Goal: Task Accomplishment & Management: Use online tool/utility

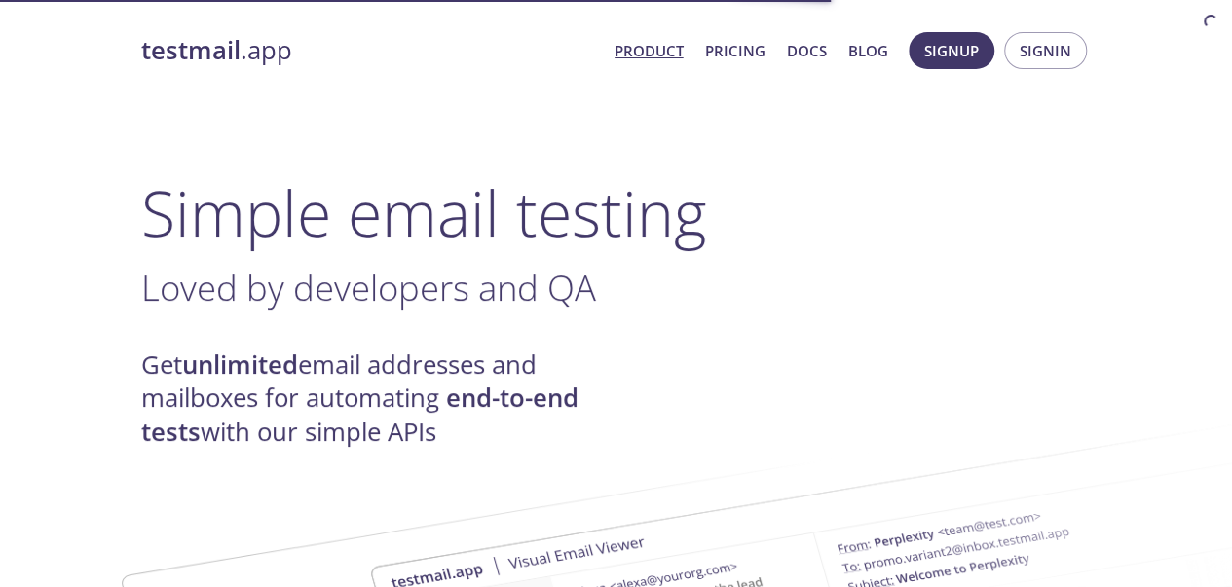
click at [1056, 42] on span "Signin" at bounding box center [1046, 50] width 52 height 25
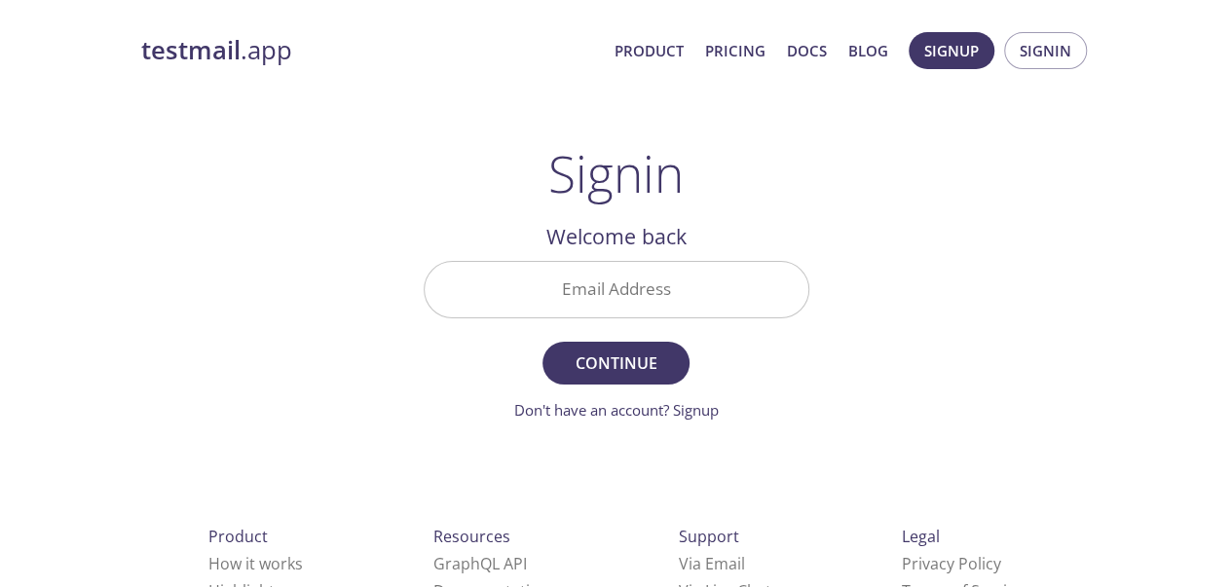
click at [682, 264] on input "Email Address" at bounding box center [617, 290] width 384 height 56
click at [669, 282] on input "Email Address" at bounding box center [617, 290] width 384 height 56
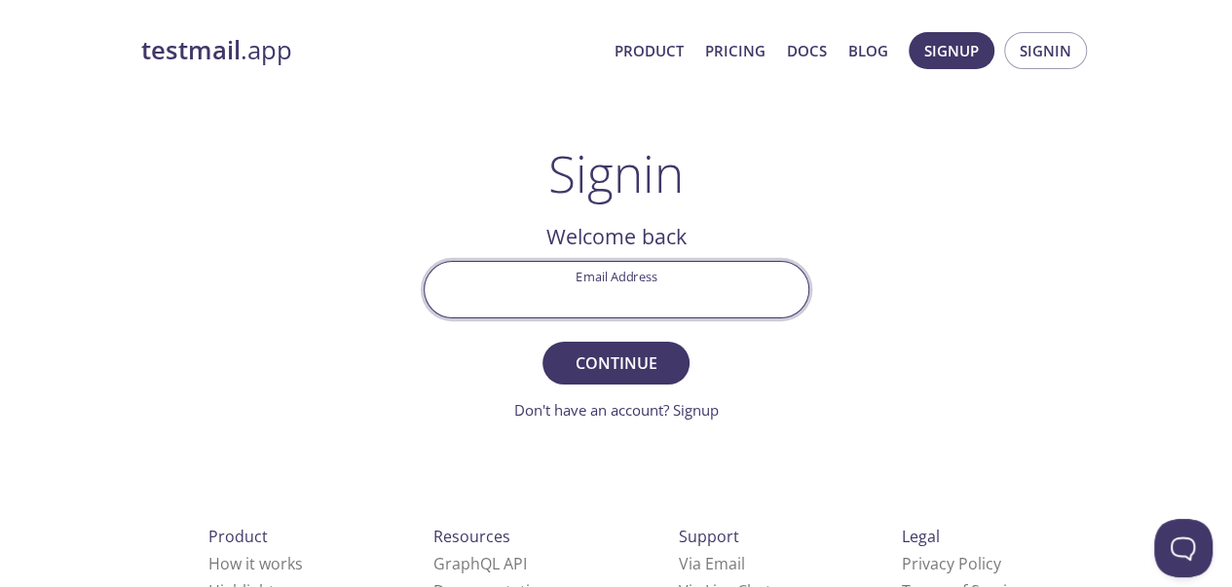
type input "[EMAIL_ADDRESS][DOMAIN_NAME]"
click at [632, 351] on span "Continue" at bounding box center [615, 363] width 103 height 27
click at [644, 295] on input "Signin Security Code" at bounding box center [617, 290] width 384 height 56
paste input "745GQ5T"
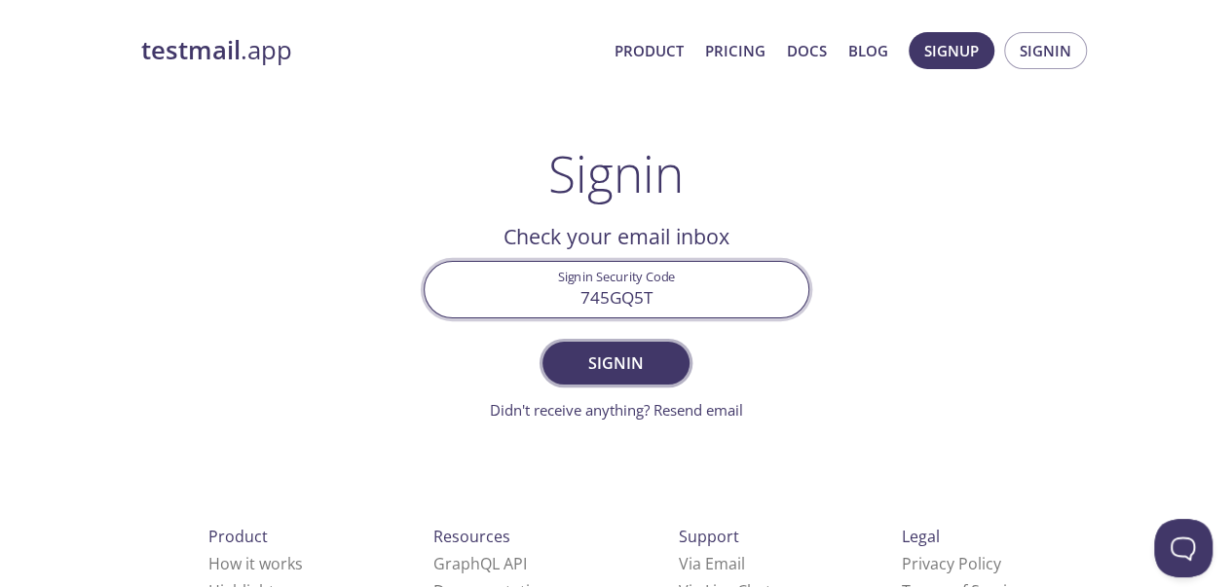
type input "745GQ5T"
click at [645, 362] on span "Signin" at bounding box center [615, 363] width 103 height 27
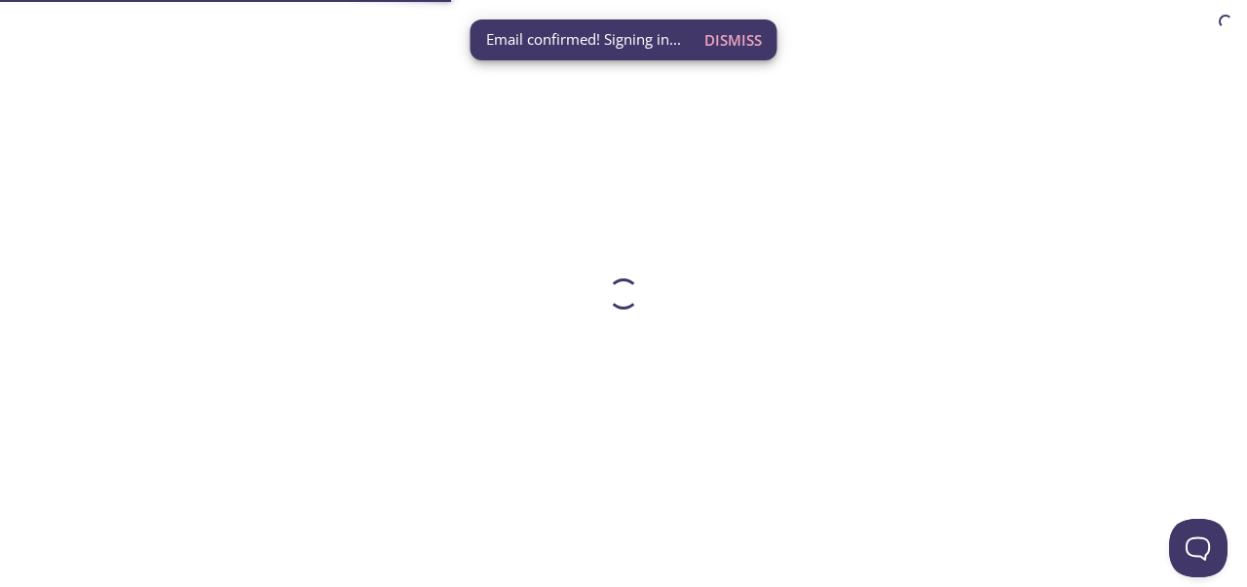
click at [737, 38] on span "Dismiss" at bounding box center [732, 39] width 57 height 25
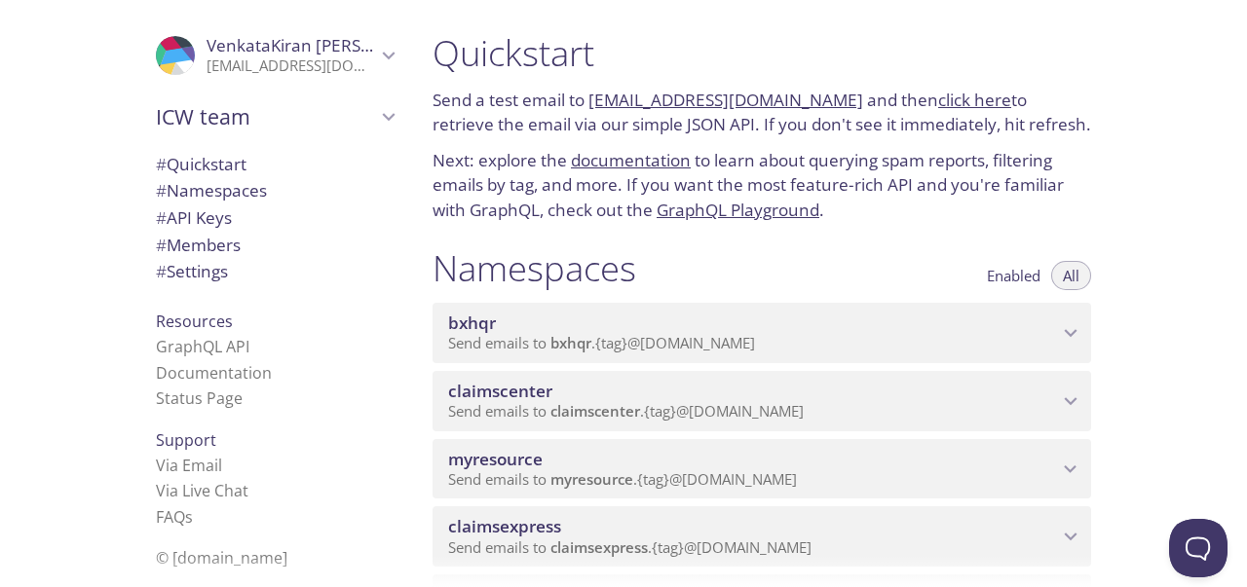
click at [1017, 450] on span "myresource" at bounding box center [753, 459] width 610 height 21
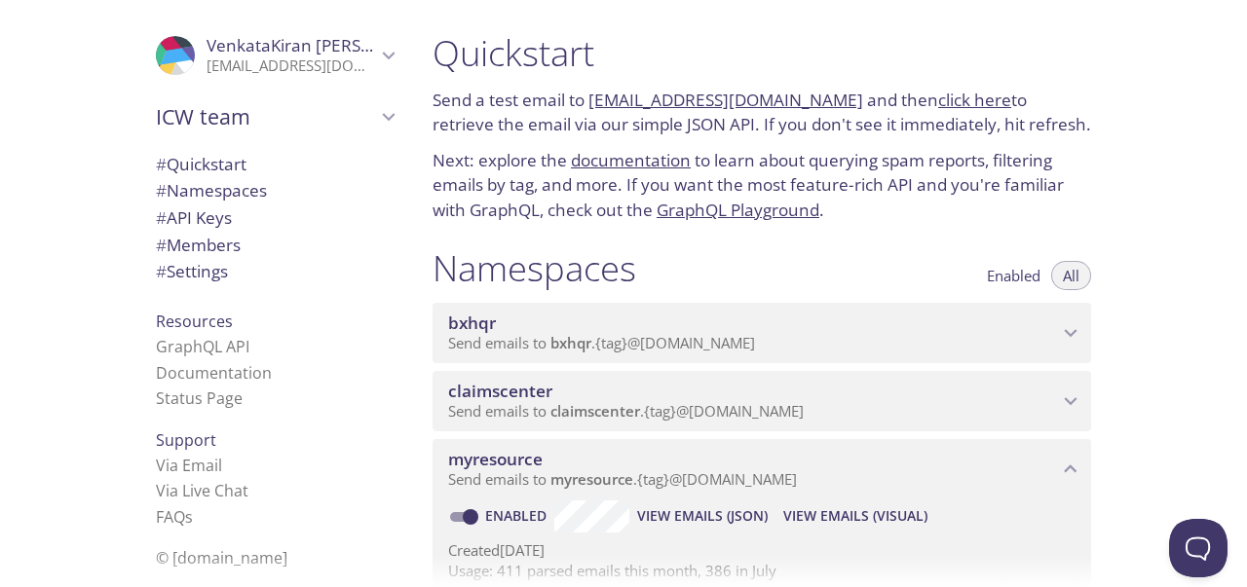
click at [832, 515] on span "View Emails (Visual)" at bounding box center [855, 516] width 144 height 23
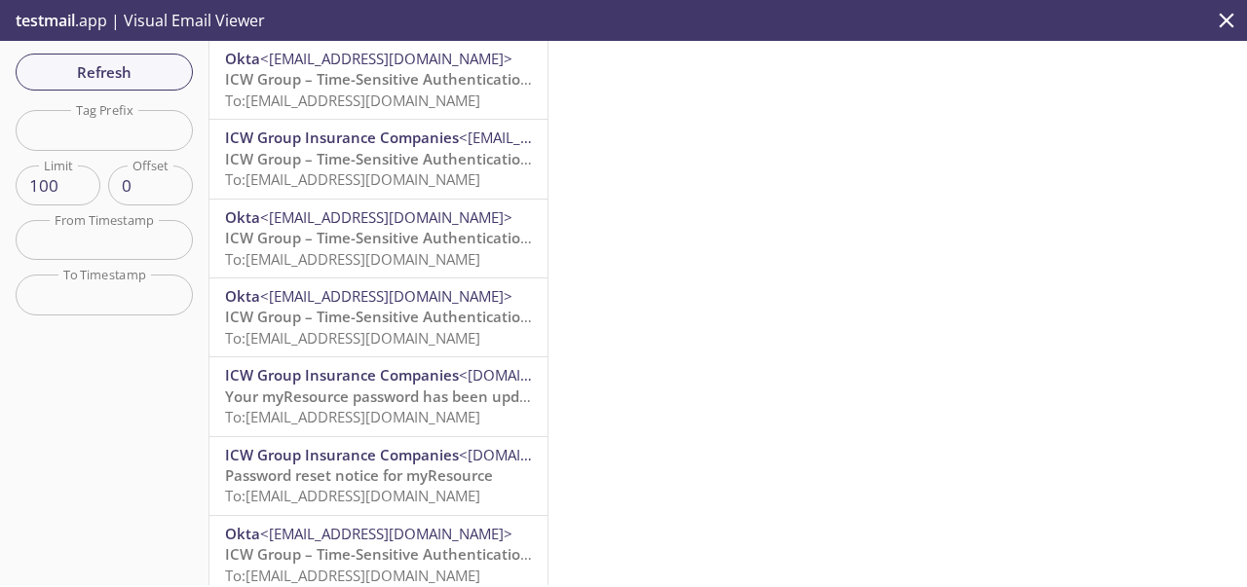
click at [339, 91] on span "To: [EMAIL_ADDRESS][DOMAIN_NAME]" at bounding box center [352, 100] width 255 height 19
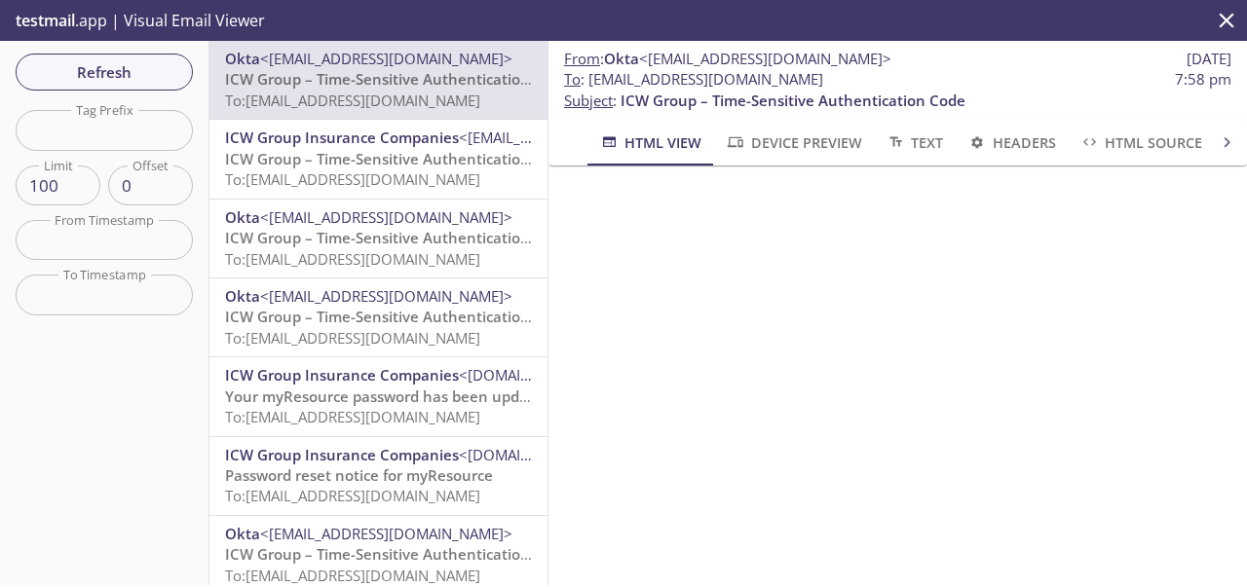
click at [171, 73] on span "Refresh" at bounding box center [104, 71] width 146 height 25
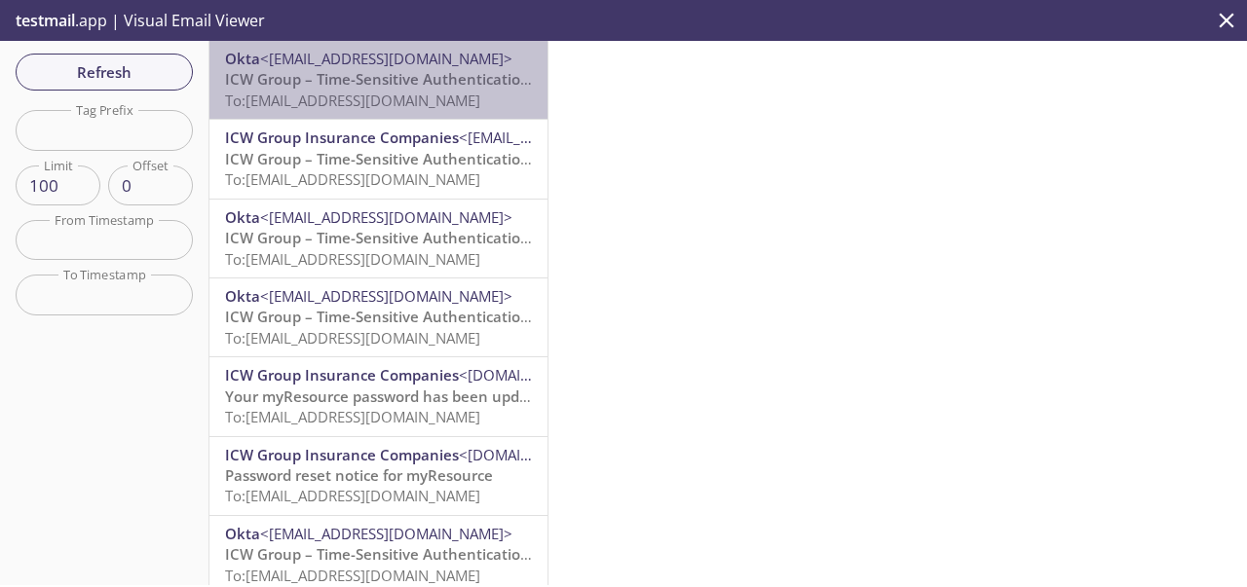
click at [405, 88] on span "ICW Group – Time-Sensitive Authentication Code" at bounding box center [397, 78] width 345 height 19
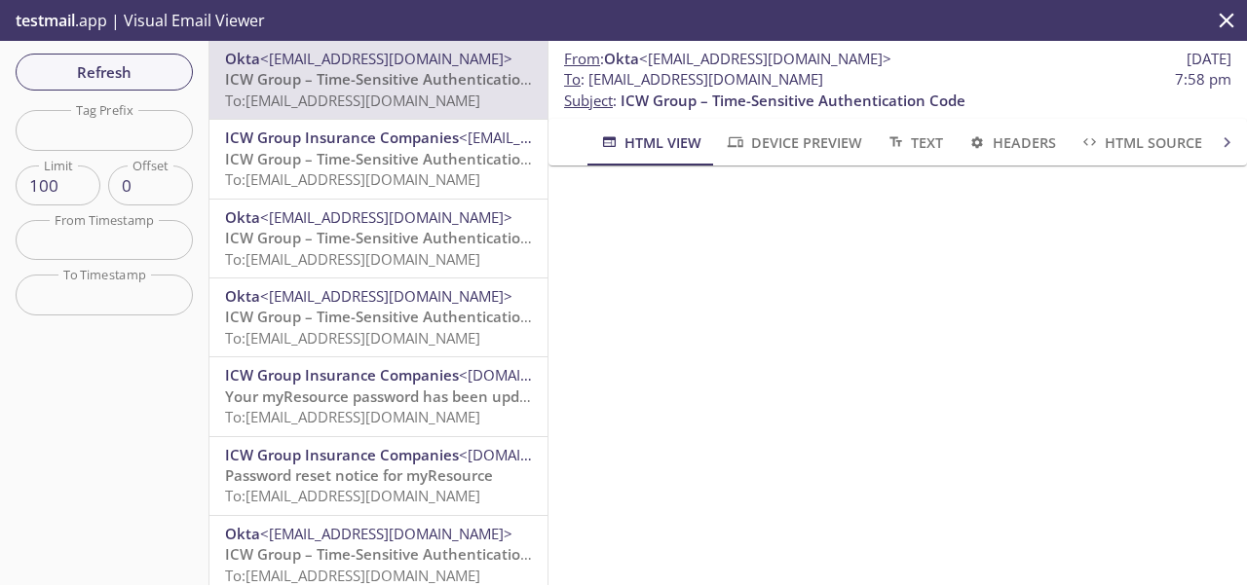
click at [342, 75] on span "ICW Group – Time-Sensitive Authentication Code" at bounding box center [397, 78] width 345 height 19
